Goal: Task Accomplishment & Management: Manage account settings

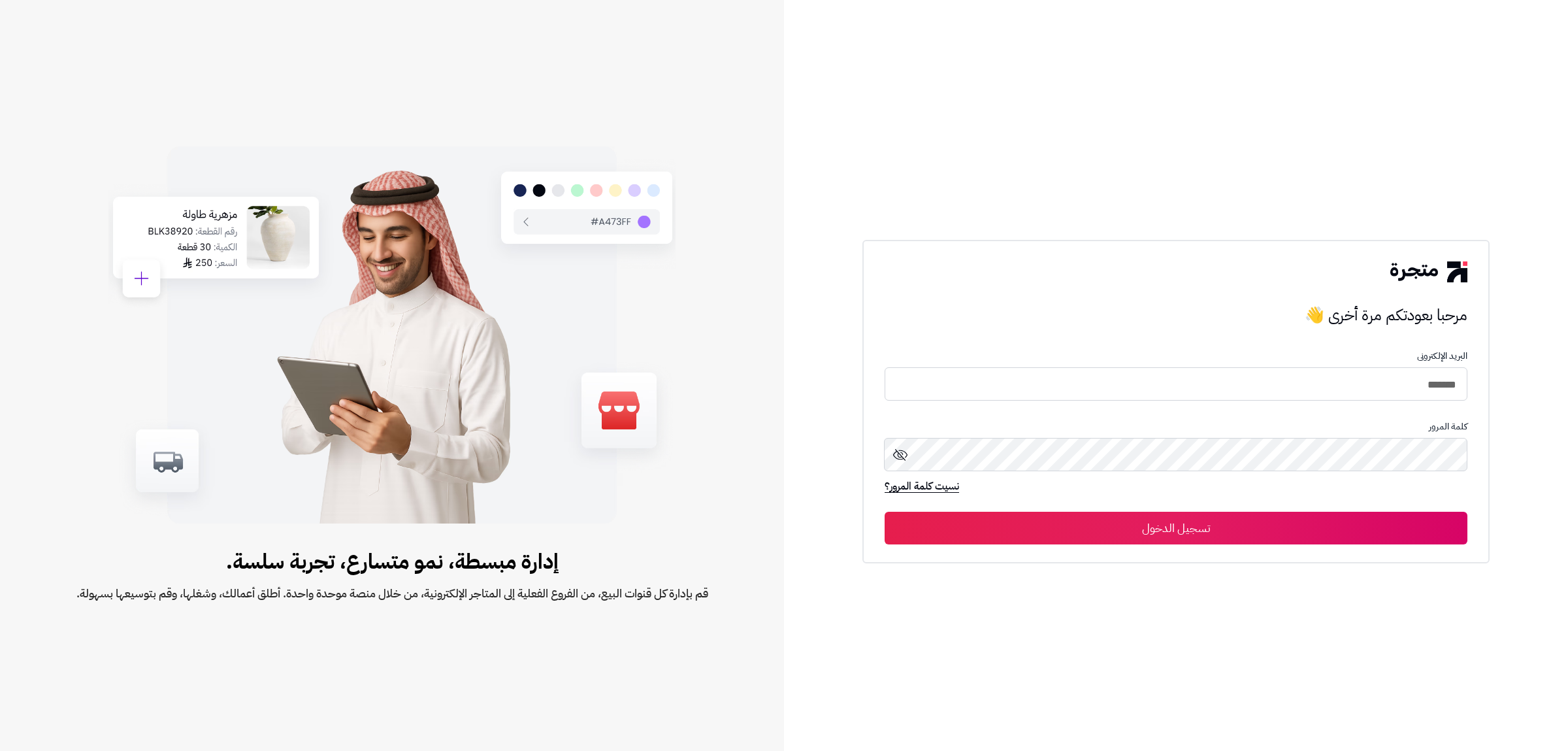
click at [1126, 526] on button "تسجيل الدخول" at bounding box center [1176, 528] width 583 height 33
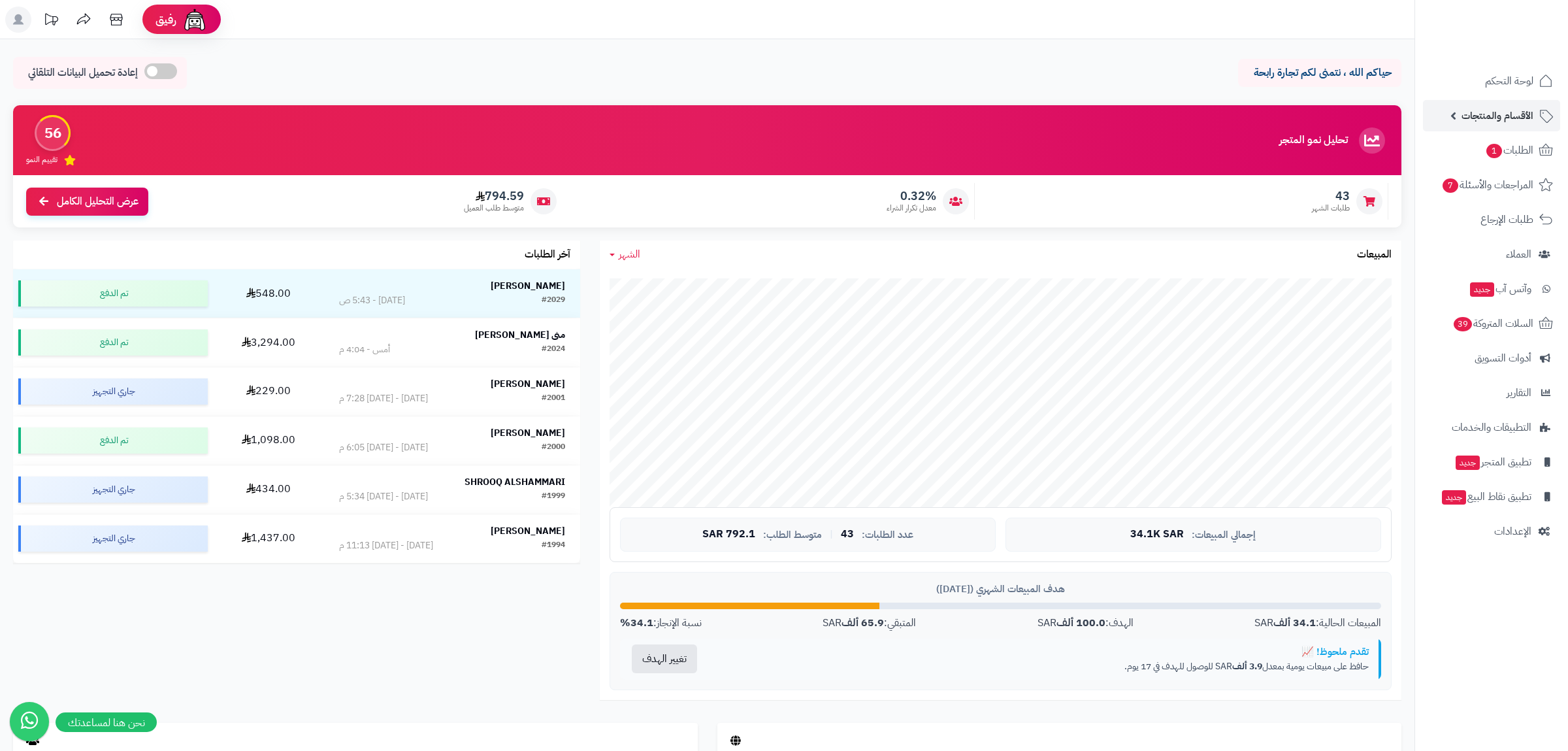
click at [1499, 108] on span "الأقسام والمنتجات" at bounding box center [1497, 115] width 72 height 18
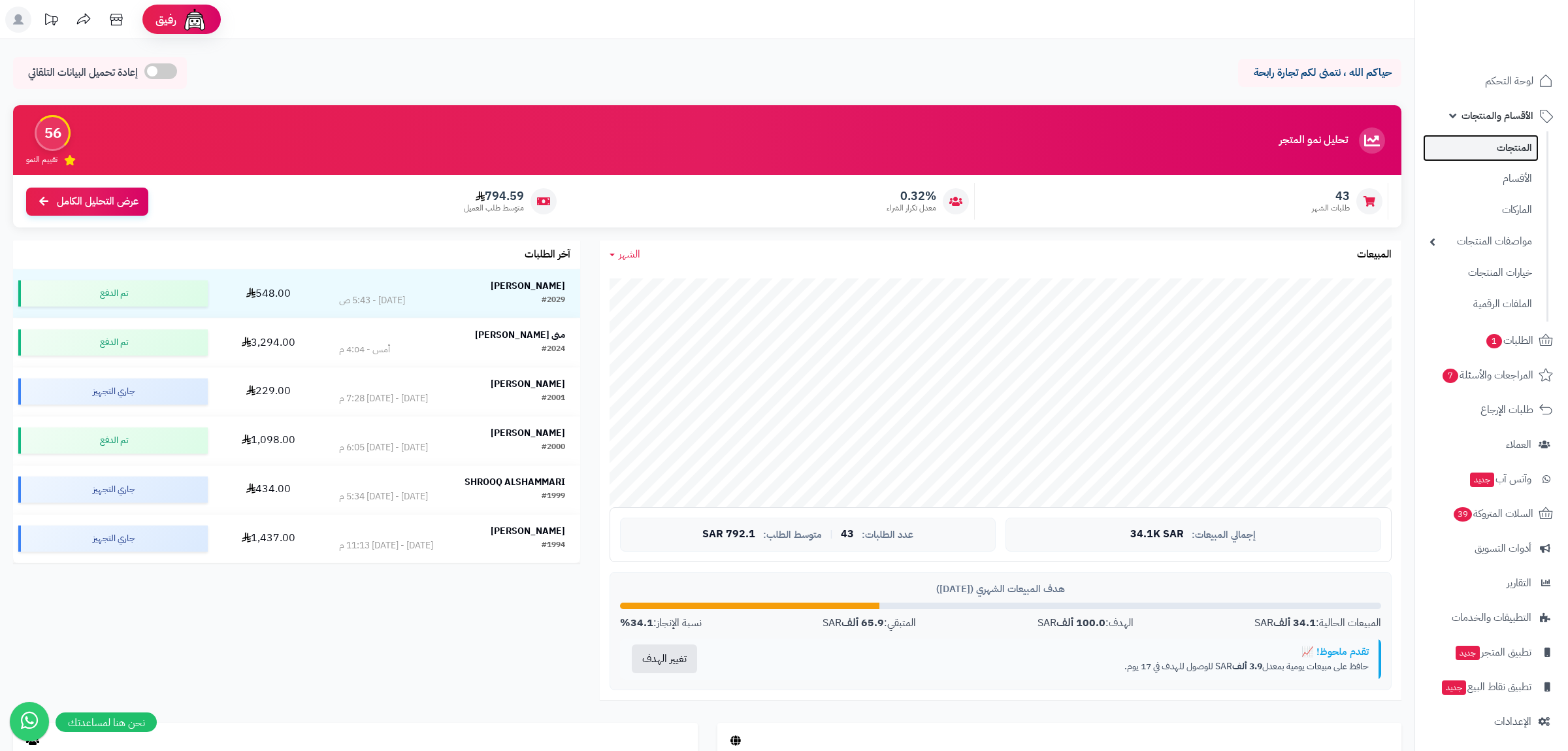
click at [1523, 154] on link "المنتجات" at bounding box center [1481, 148] width 116 height 27
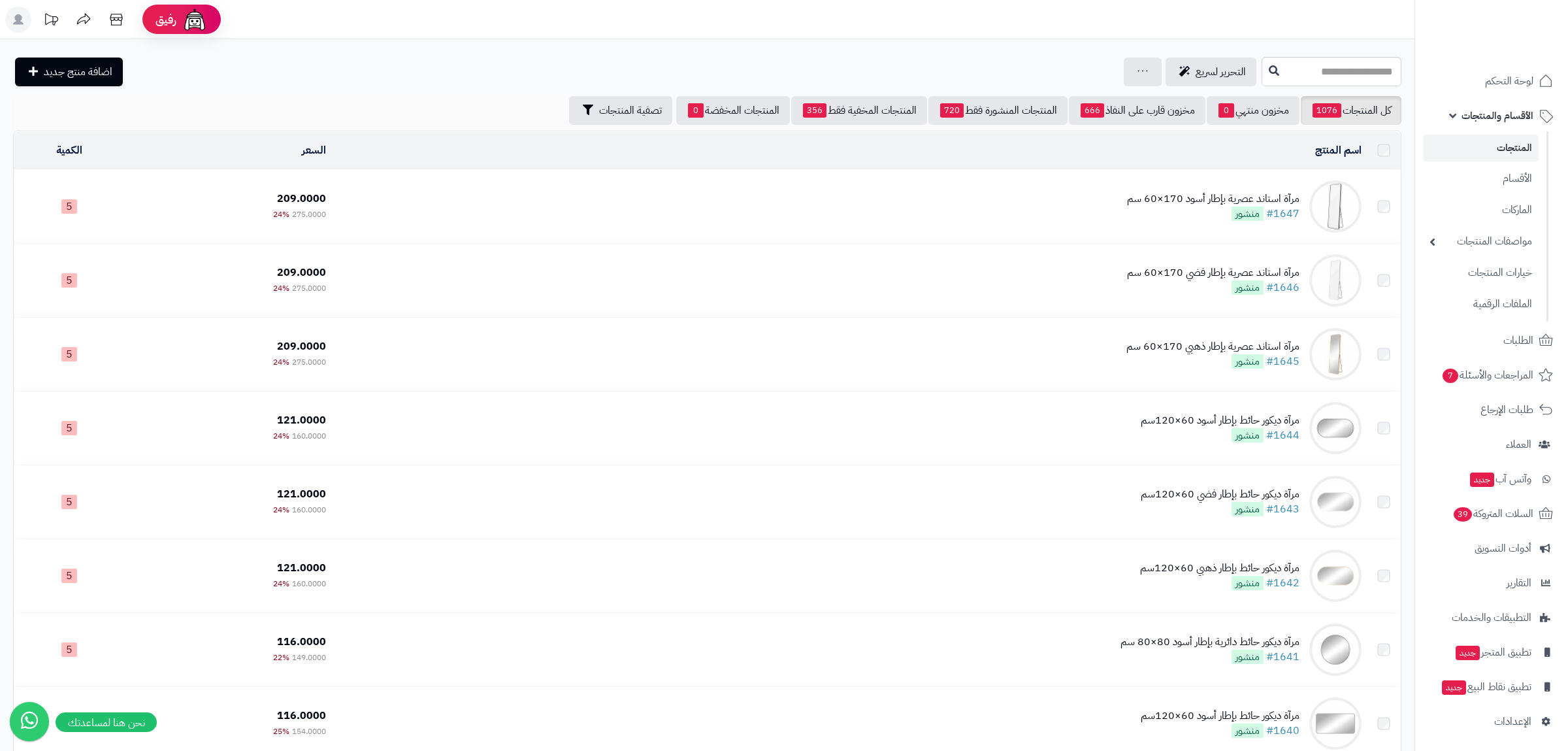
click at [1124, 59] on div "جرد مخزون المنتجات جرد مخزون الخيارات فقط تعديل أسعار المنتجات الملصقات تصدير ا…" at bounding box center [1143, 72] width 38 height 29
click at [1138, 68] on icon at bounding box center [1143, 71] width 11 height 9
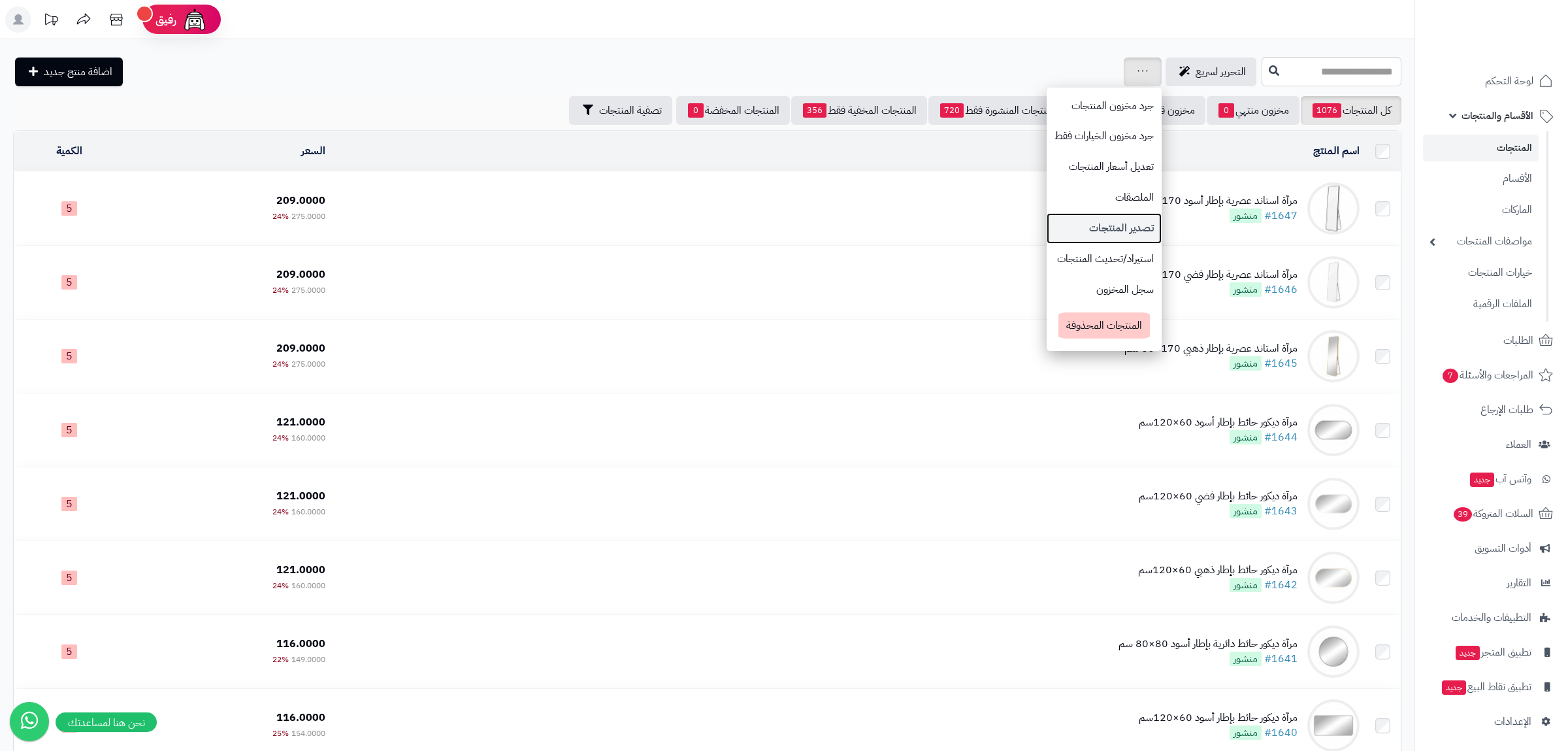
click at [1099, 229] on link "تصدير المنتجات" at bounding box center [1104, 229] width 115 height 31
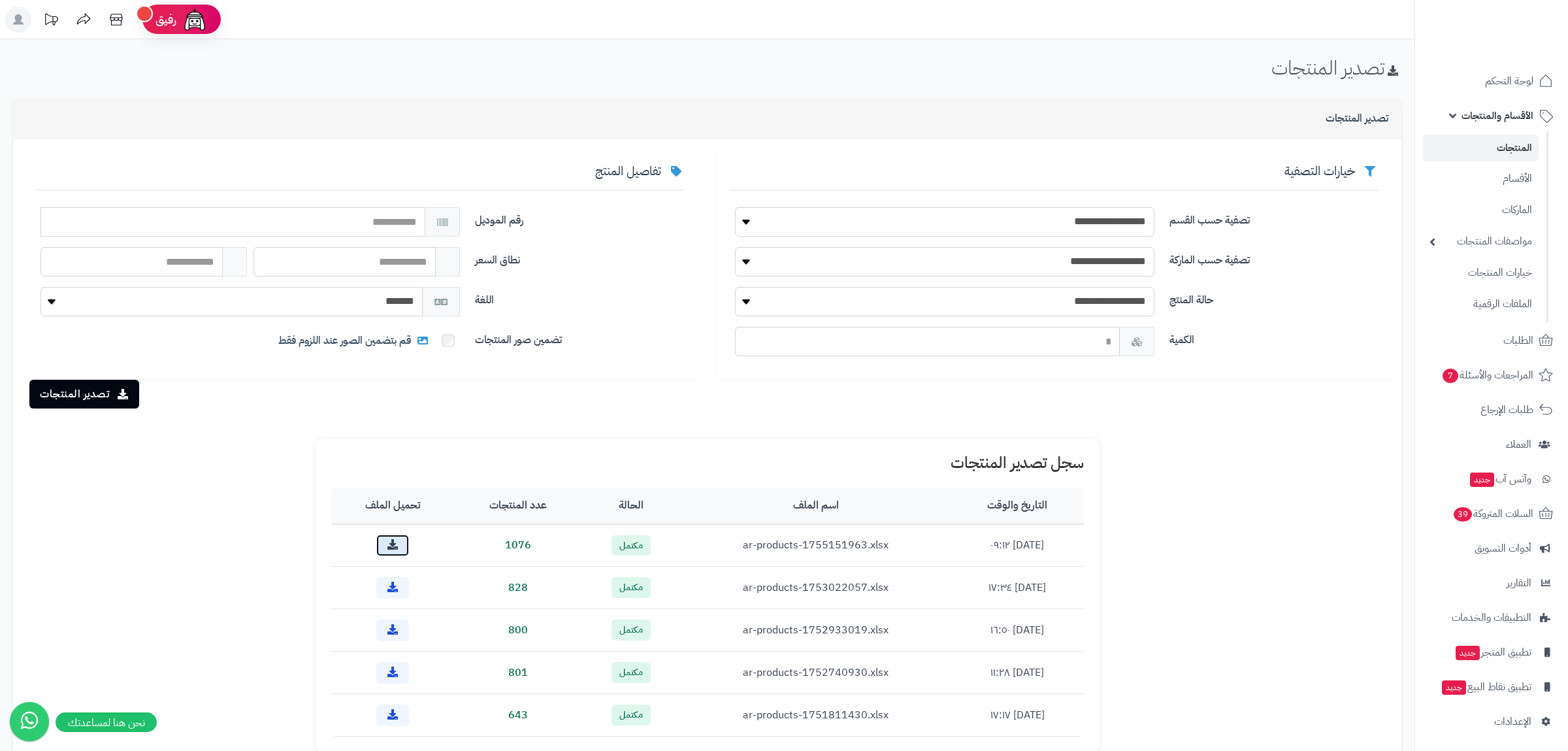
click at [393, 548] on icon at bounding box center [392, 544] width 11 height 11
click at [1176, 0] on header "رفيق ! الطلبات معالجة مكتمل إرجاع المنتجات العملاء المتواجدون الان 1337 عملاء م…" at bounding box center [784, 19] width 1568 height 39
